Goal: Task Accomplishment & Management: Complete application form

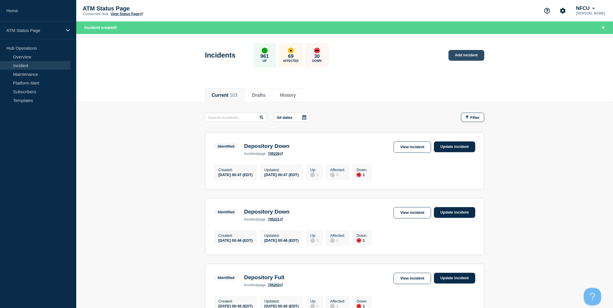
click at [470, 58] on link "Add incident" at bounding box center [466, 55] width 36 height 11
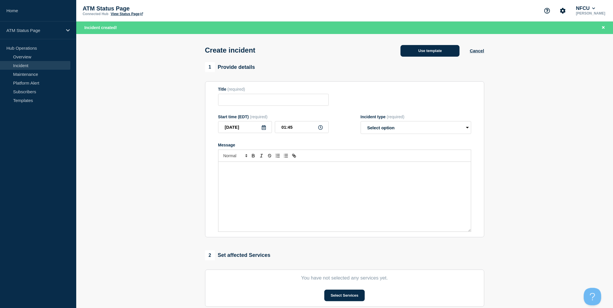
click at [452, 54] on button "Use template" at bounding box center [429, 51] width 59 height 12
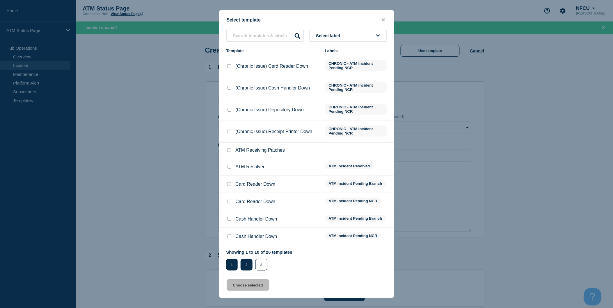
click at [252, 262] on button "2" at bounding box center [247, 265] width 12 height 12
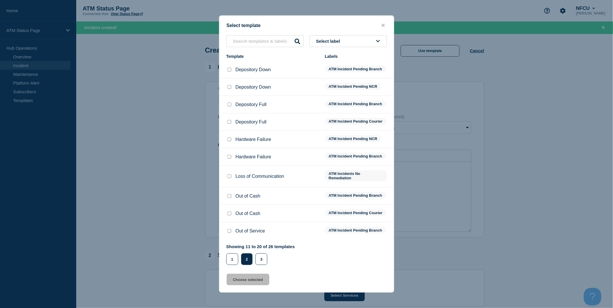
click at [230, 68] on input "Depository Down checkbox" at bounding box center [229, 70] width 4 height 4
checkbox input "true"
click at [255, 284] on button "Choose selected" at bounding box center [248, 280] width 43 height 12
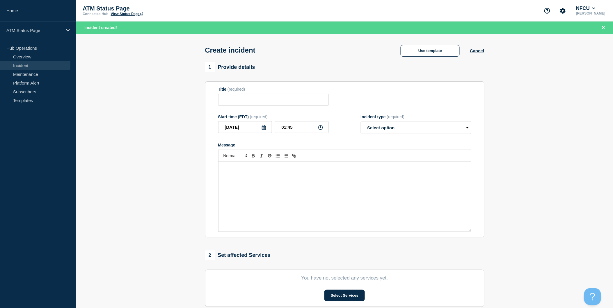
type input "Depository Down"
select select "identified"
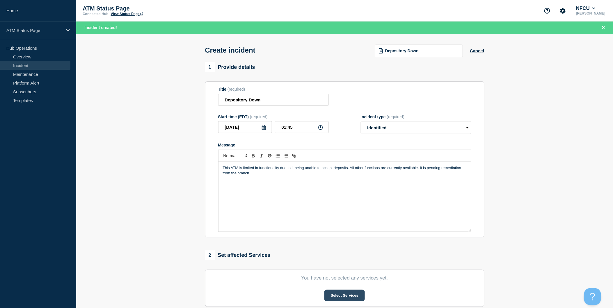
click at [336, 294] on button "Select Services" at bounding box center [344, 296] width 40 height 12
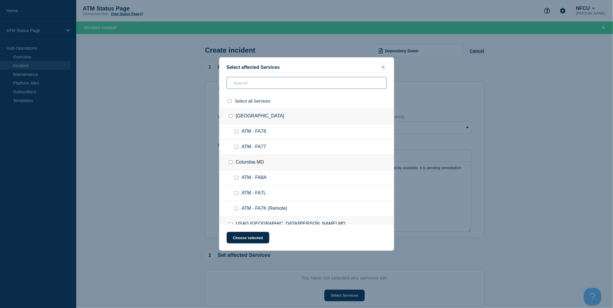
drag, startPoint x: 274, startPoint y: 84, endPoint x: 270, endPoint y: 89, distance: 6.6
click at [272, 87] on input "text" at bounding box center [307, 83] width 160 height 12
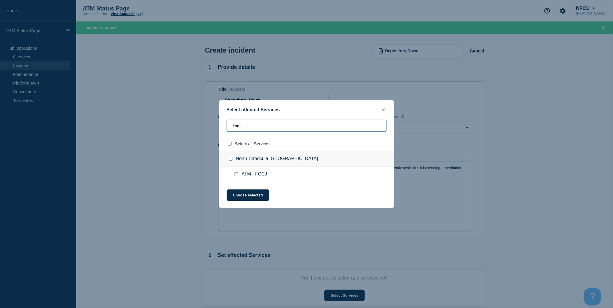
type input "fccj"
click at [230, 144] on input "select all checkbox" at bounding box center [230, 144] width 4 height 4
checkbox input "true"
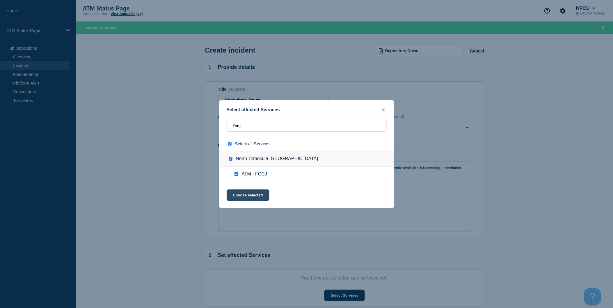
click at [249, 191] on button "Choose selected" at bounding box center [248, 196] width 43 height 12
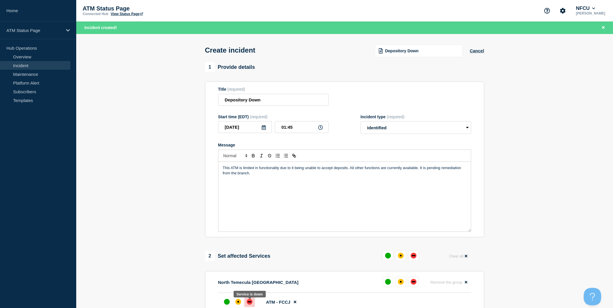
click at [248, 303] on div "down" at bounding box center [249, 302] width 3 height 1
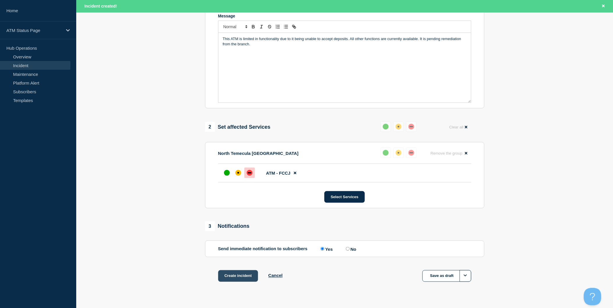
click at [253, 277] on button "Create incident" at bounding box center [238, 276] width 40 height 12
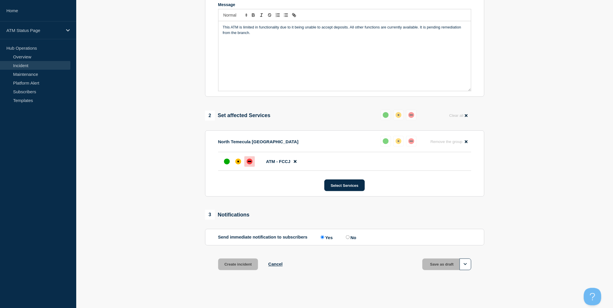
scroll to position [117, 0]
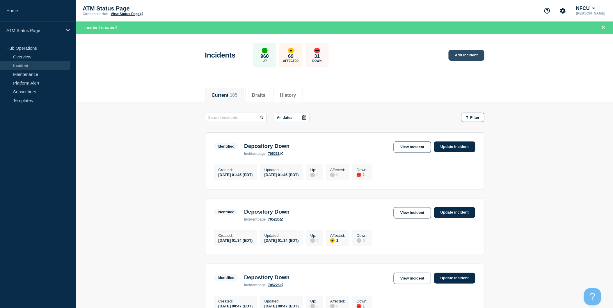
click at [463, 56] on link "Add incident" at bounding box center [466, 55] width 36 height 11
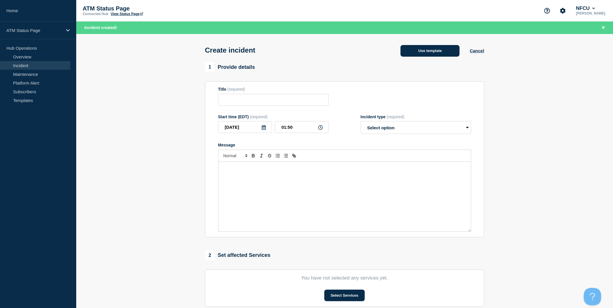
click at [444, 54] on button "Use template" at bounding box center [429, 51] width 59 height 12
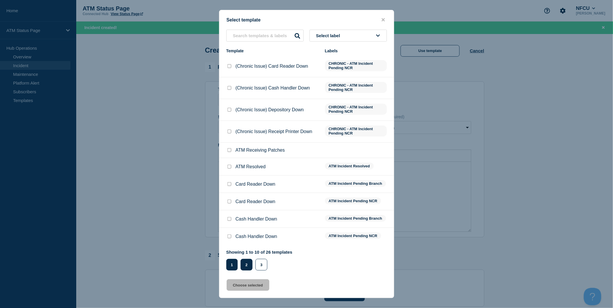
click at [249, 263] on button "2" at bounding box center [247, 265] width 12 height 12
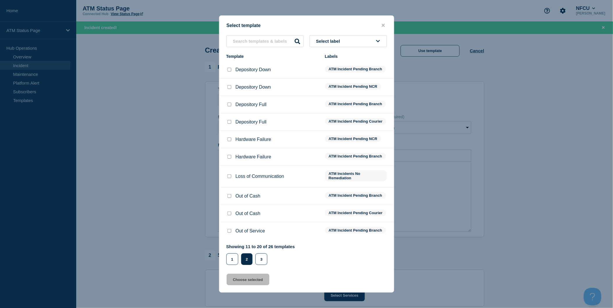
click at [226, 196] on div at bounding box center [229, 196] width 6 height 6
click at [228, 196] on input "Out of Cash checkbox" at bounding box center [229, 196] width 4 height 4
checkbox input "true"
click at [258, 281] on button "Choose selected" at bounding box center [248, 280] width 43 height 12
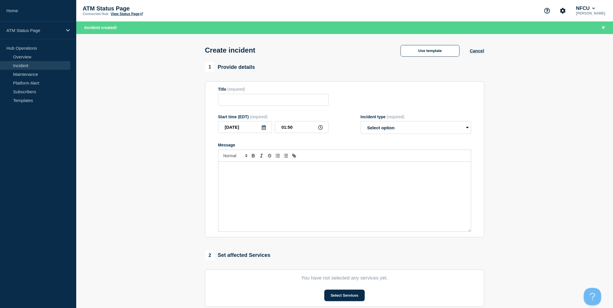
type input "Out of Cash"
select select "identified"
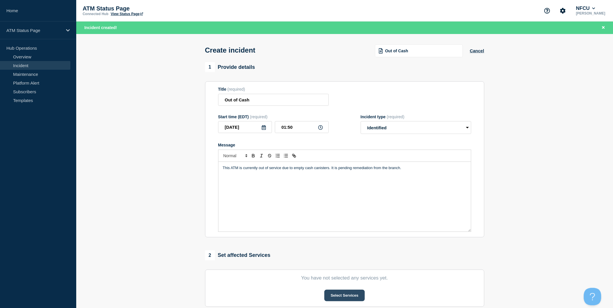
click at [339, 298] on button "Select Services" at bounding box center [344, 296] width 40 height 12
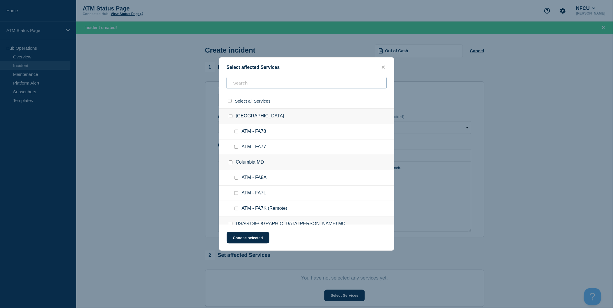
click at [295, 87] on input "text" at bounding box center [307, 83] width 160 height 12
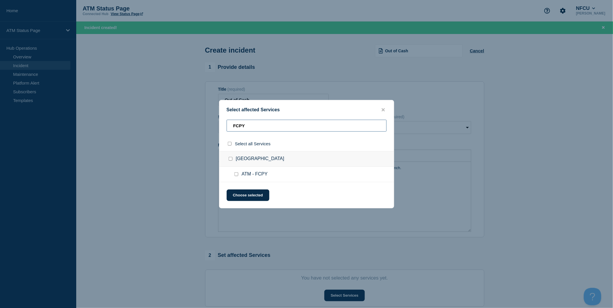
type input "FCPY"
click at [231, 142] on input "select all checkbox" at bounding box center [230, 144] width 4 height 4
checkbox input "true"
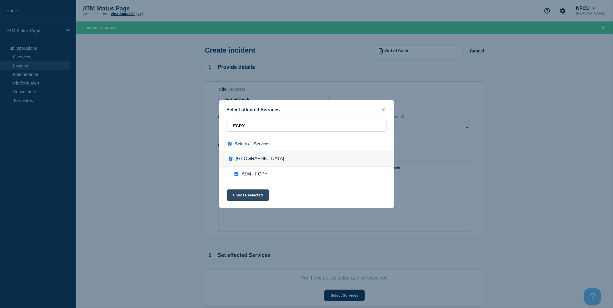
click at [253, 190] on button "Choose selected" at bounding box center [248, 196] width 43 height 12
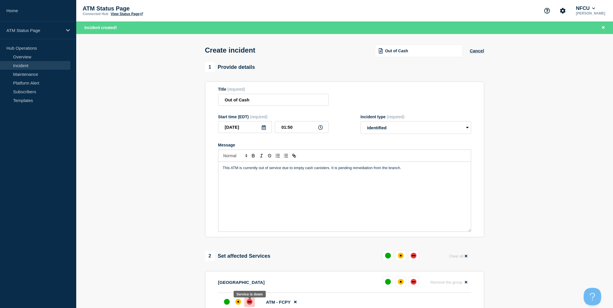
click at [254, 303] on div at bounding box center [249, 302] width 10 height 10
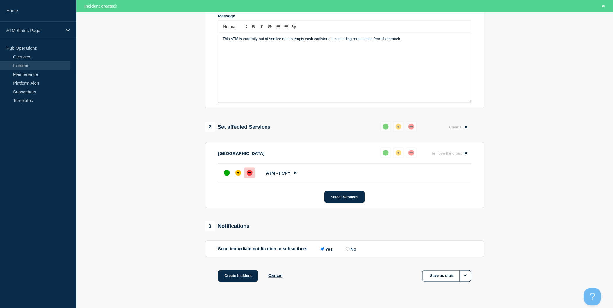
scroll to position [143, 0]
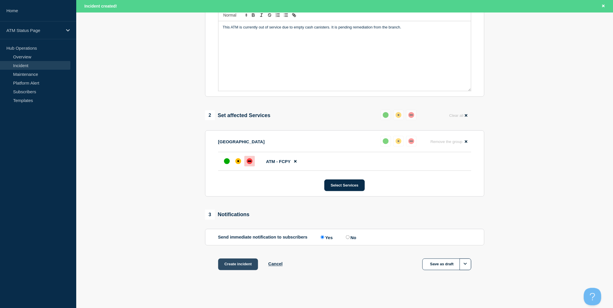
click at [247, 268] on button "Create incident" at bounding box center [238, 265] width 40 height 12
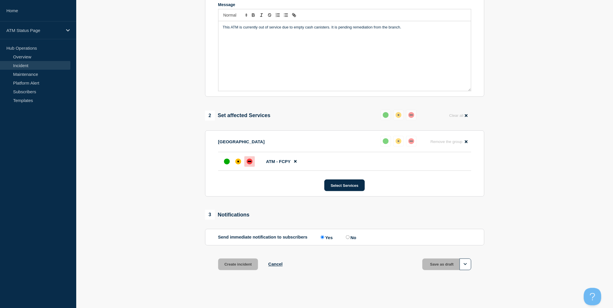
scroll to position [130, 0]
